Goal: Task Accomplishment & Management: Manage account settings

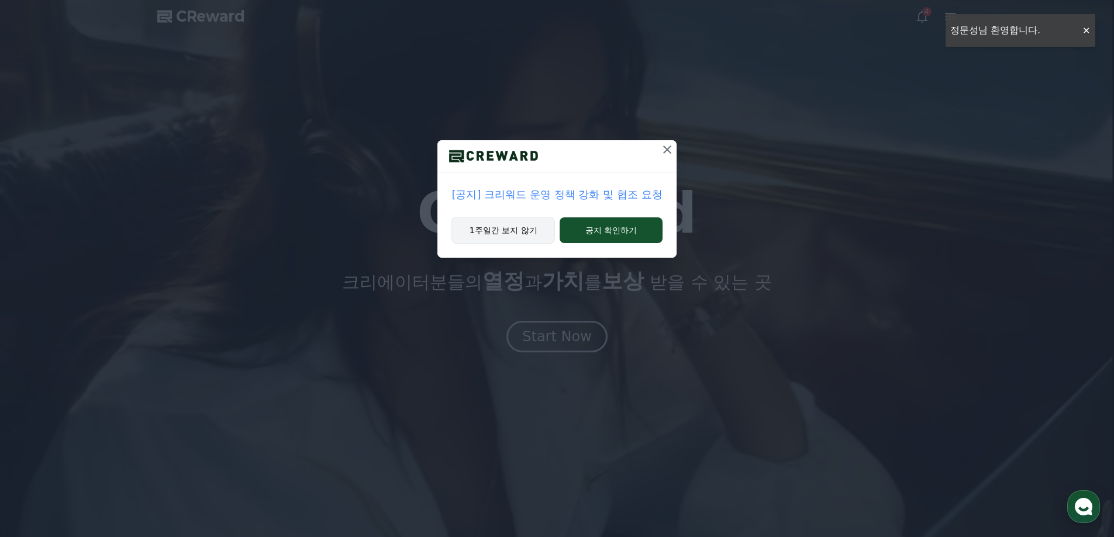
click at [518, 230] on button "1주일간 보지 않기" at bounding box center [504, 230] width 104 height 27
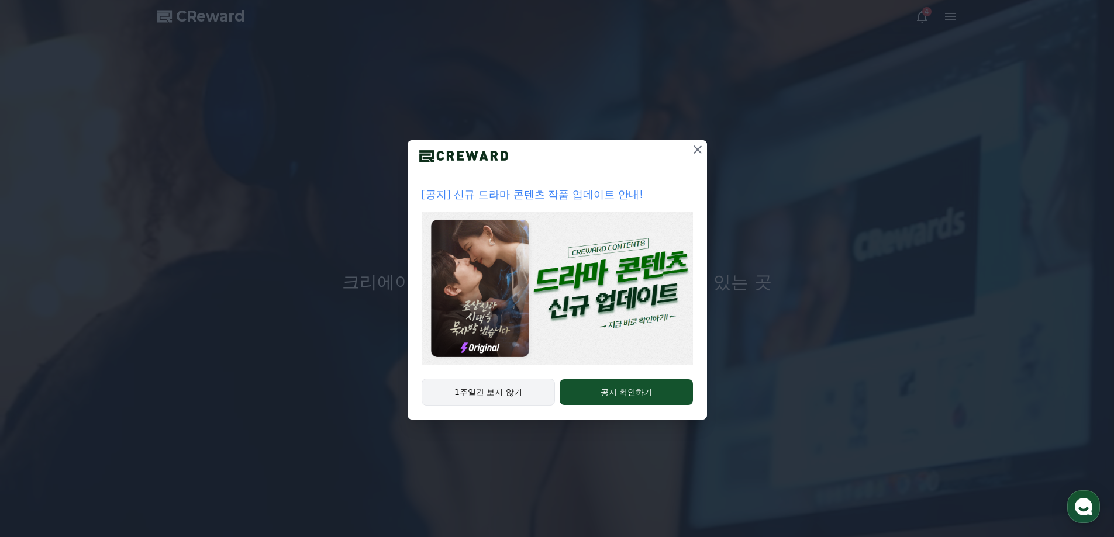
click at [515, 384] on button "1주일간 보지 않기" at bounding box center [489, 392] width 134 height 27
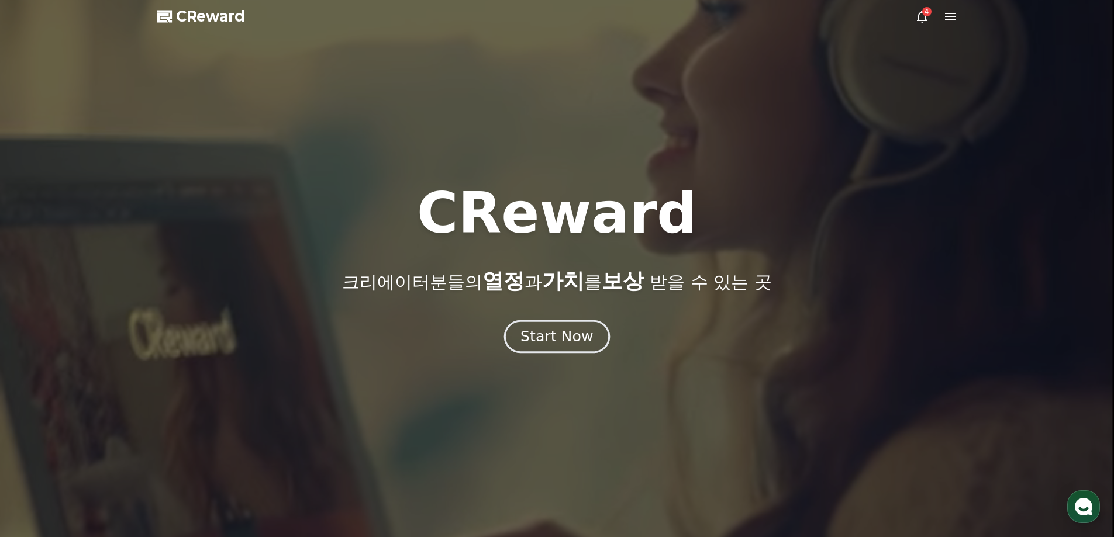
click at [543, 343] on div "Start Now" at bounding box center [557, 337] width 73 height 20
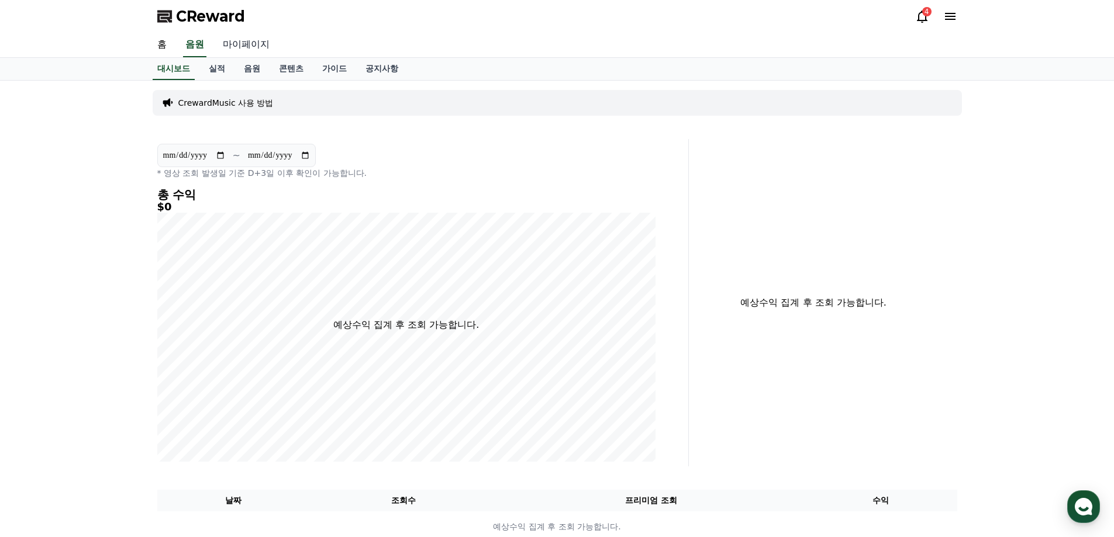
click at [240, 49] on link "마이페이지" at bounding box center [246, 45] width 66 height 25
select select "**********"
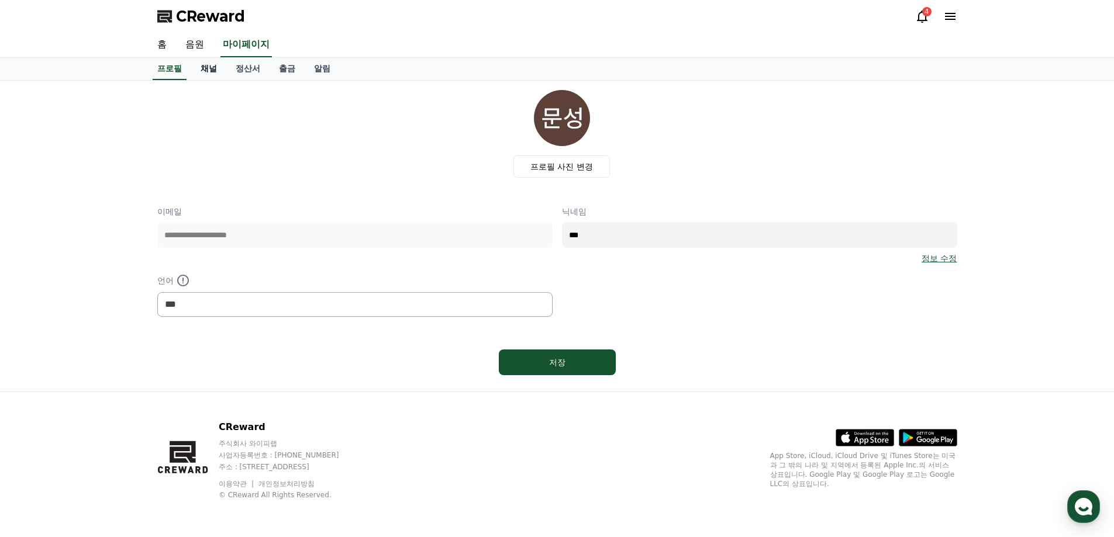
click at [216, 67] on link "채널" at bounding box center [208, 69] width 35 height 22
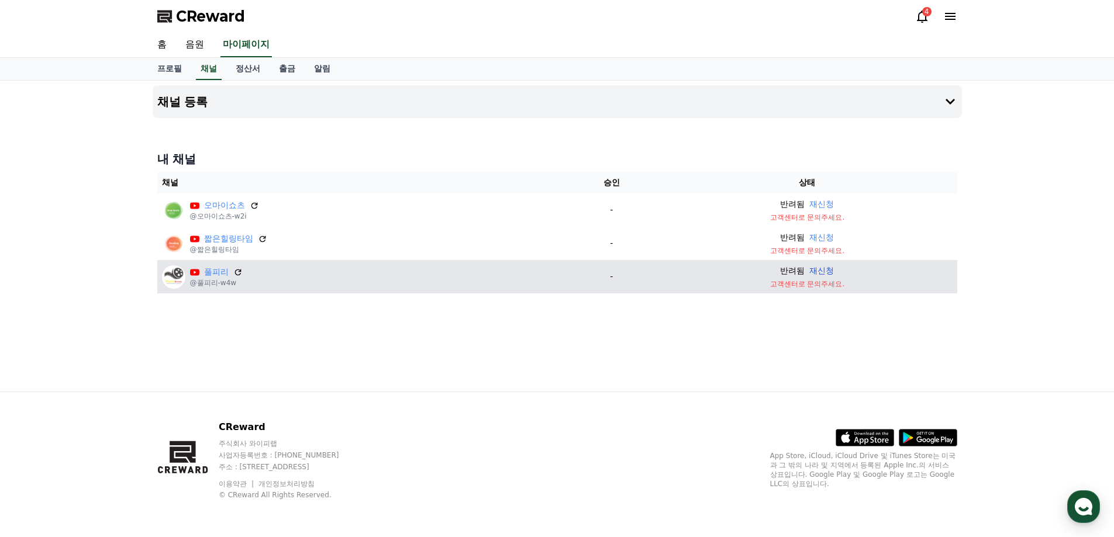
click at [828, 274] on button "재신청" at bounding box center [821, 271] width 25 height 12
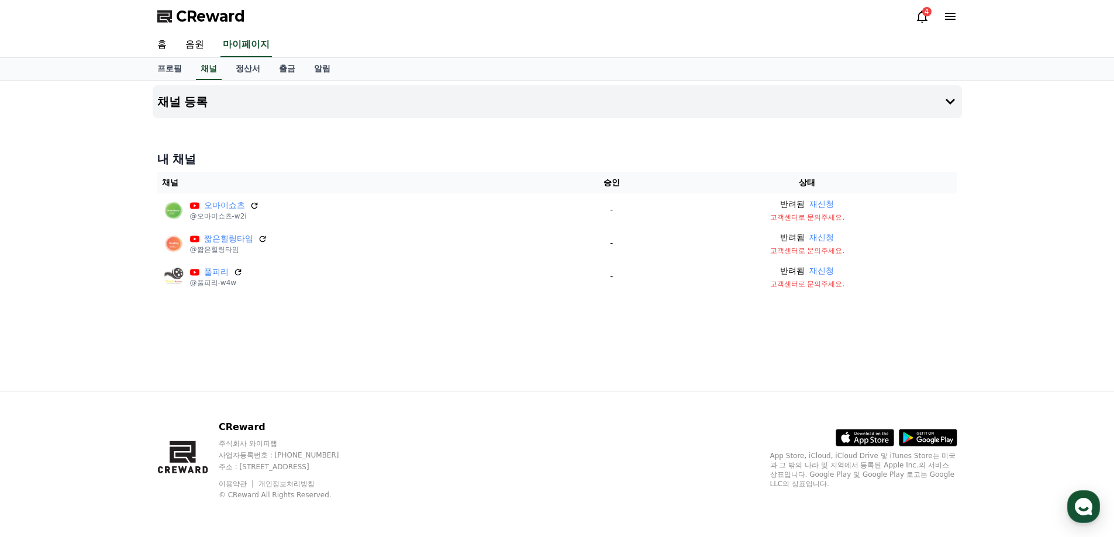
click at [924, 23] on div "4" at bounding box center [936, 16] width 42 height 19
click at [924, 20] on icon at bounding box center [922, 17] width 11 height 12
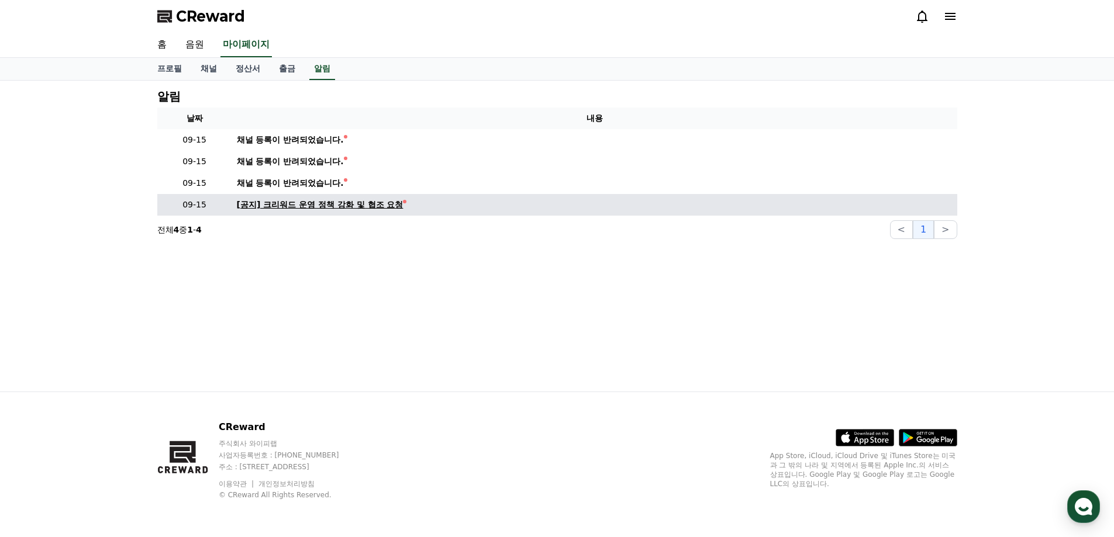
click at [366, 208] on div "[공지] 크리워드 운영 정책 강화 및 협조 요청" at bounding box center [320, 205] width 167 height 12
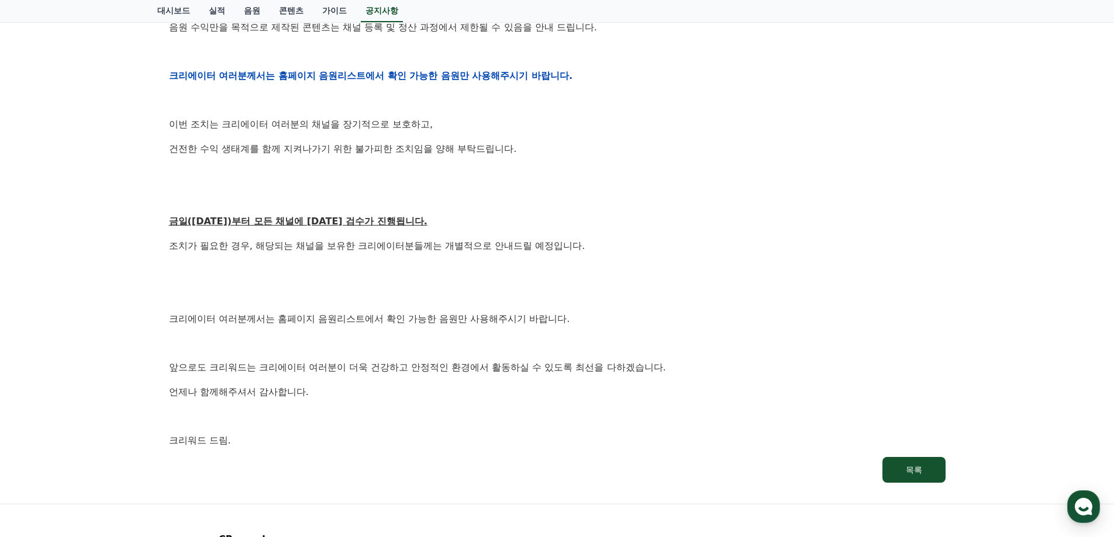
scroll to position [526, 0]
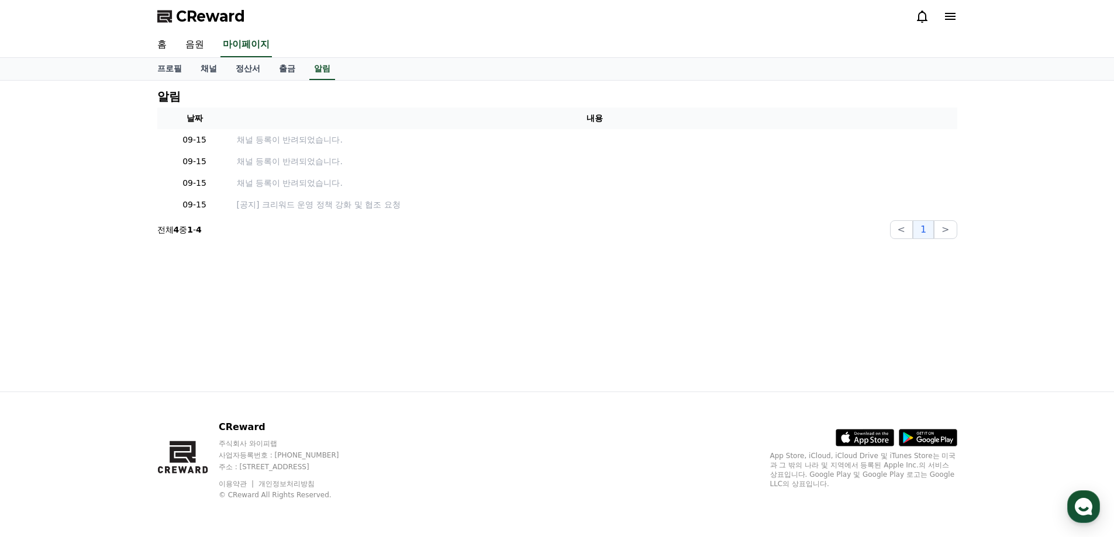
click at [953, 18] on icon at bounding box center [950, 16] width 14 height 14
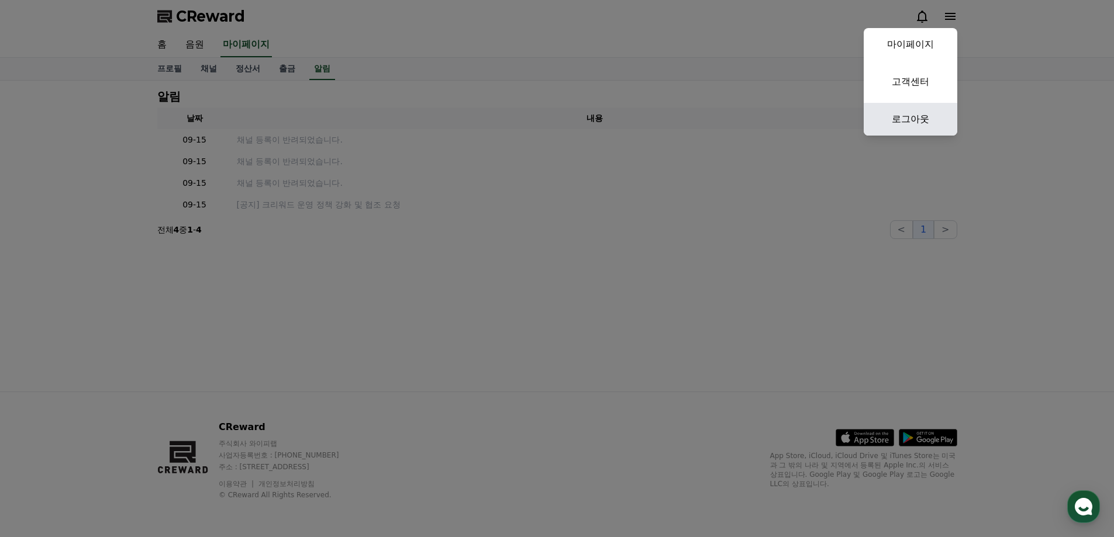
click at [915, 116] on link "로그아웃" at bounding box center [911, 119] width 94 height 33
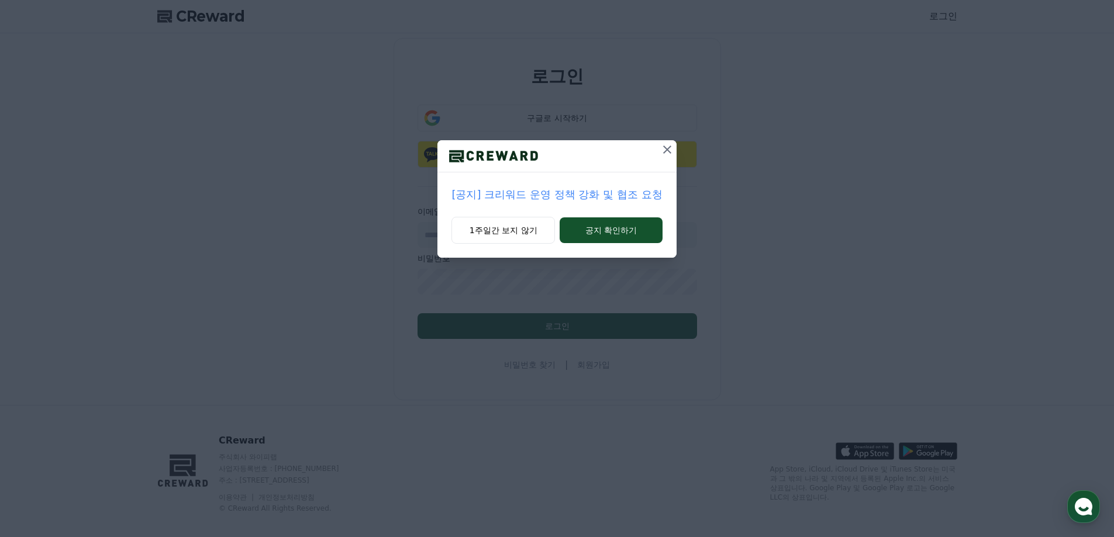
click at [669, 148] on icon at bounding box center [667, 150] width 8 height 8
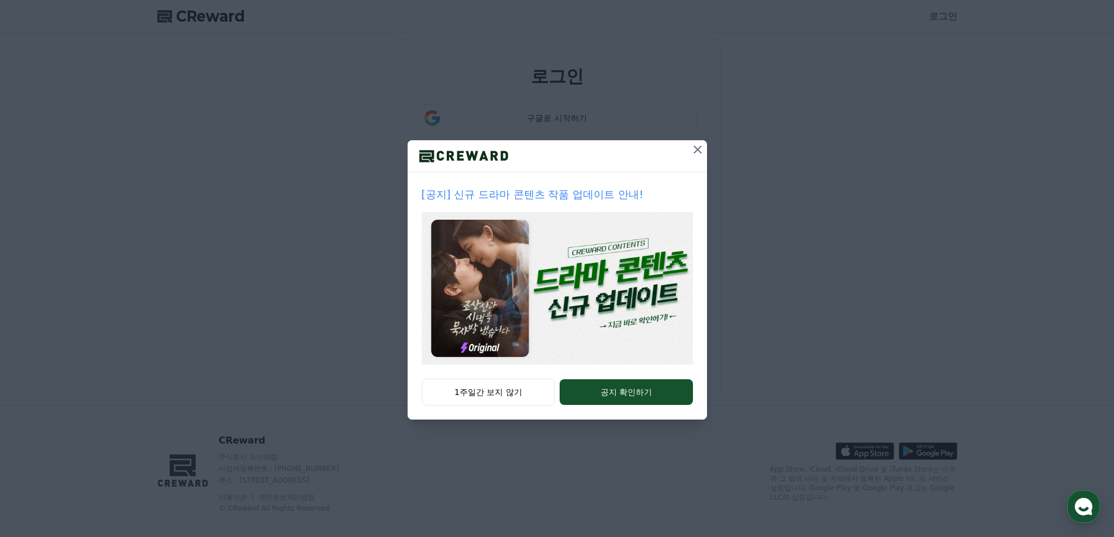
click at [698, 151] on icon at bounding box center [698, 150] width 14 height 14
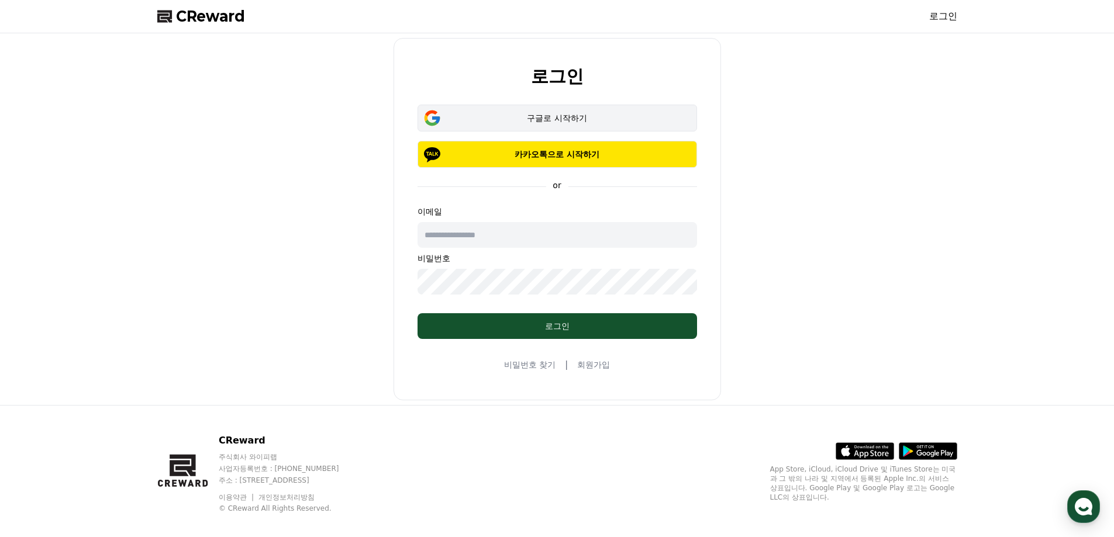
click at [547, 113] on div "구글로 시작하기" at bounding box center [558, 118] width 246 height 12
